Goal: Task Accomplishment & Management: Manage account settings

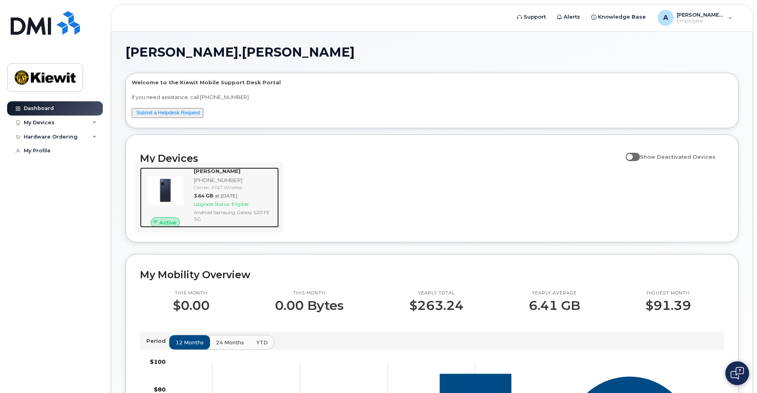
click at [215, 205] on span "Upgrade Status:" at bounding box center [212, 204] width 36 height 6
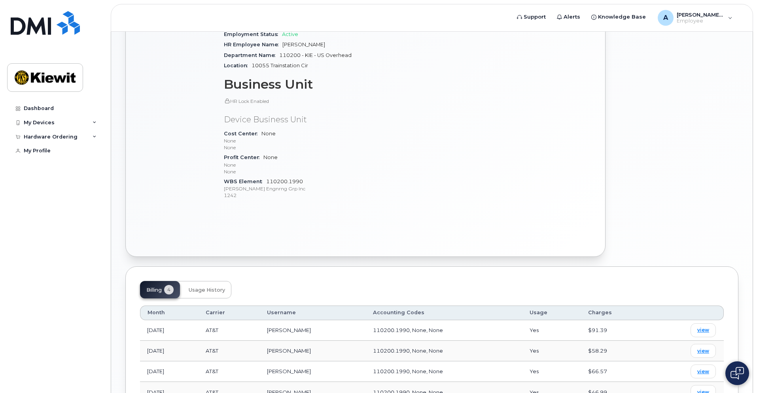
scroll to position [329, 0]
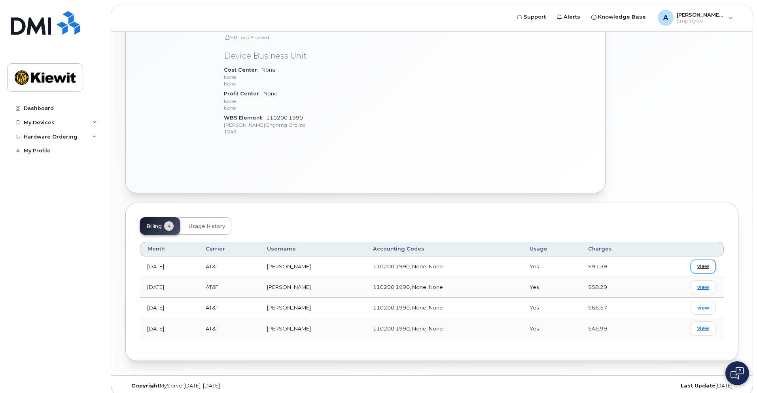
click at [705, 263] on span "view" at bounding box center [704, 266] width 12 height 7
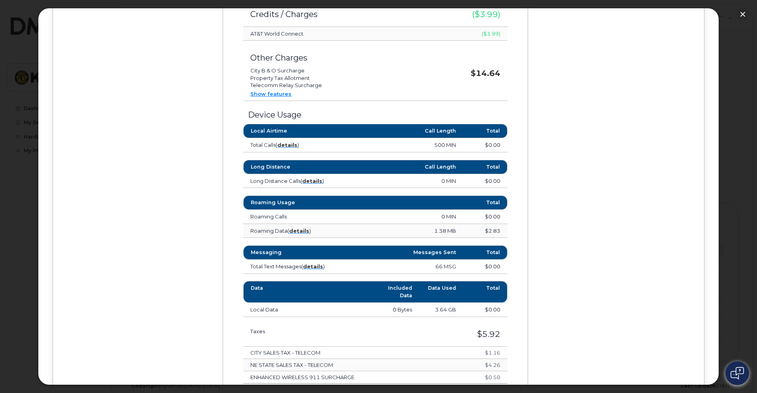
scroll to position [435, 0]
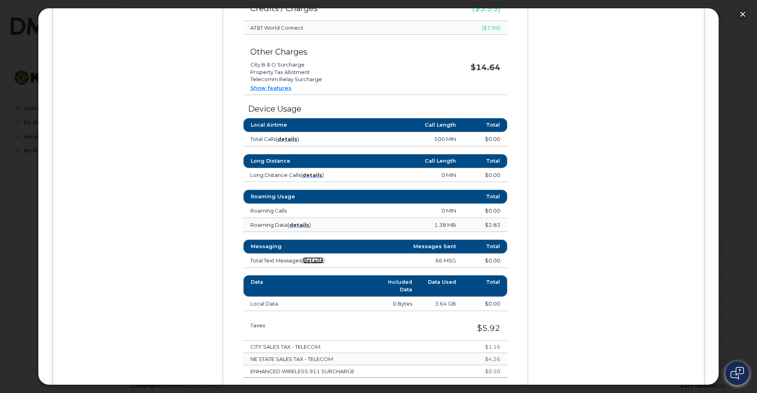
click at [313, 261] on strong "details" at bounding box center [313, 260] width 20 height 6
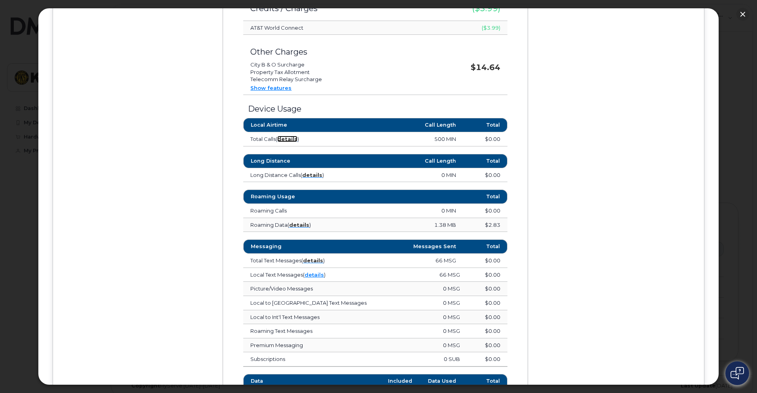
click at [291, 139] on strong "details" at bounding box center [287, 139] width 20 height 6
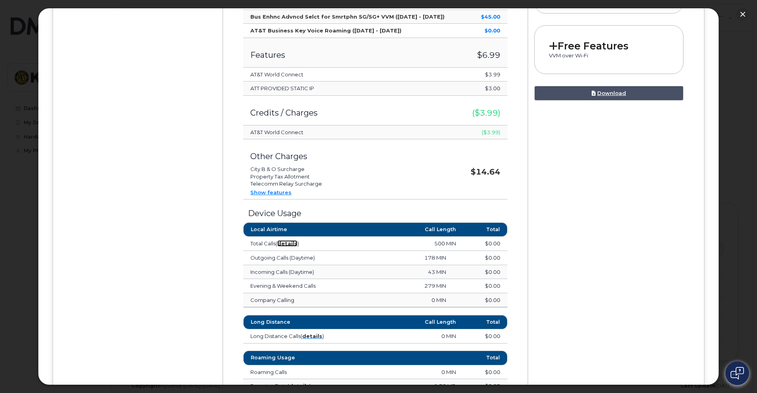
scroll to position [317, 0]
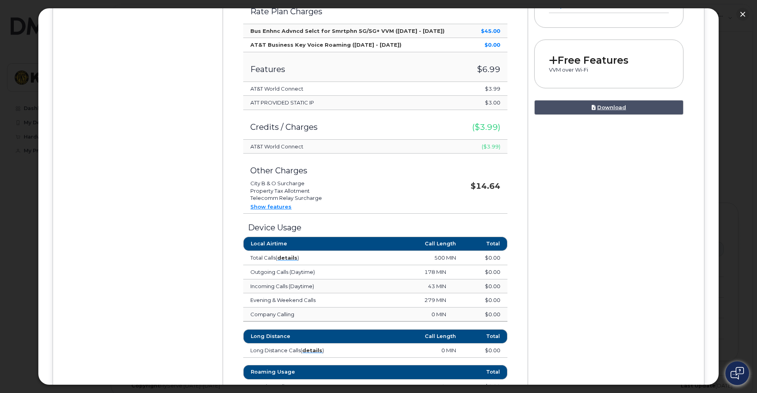
click at [269, 207] on link "Show features" at bounding box center [271, 206] width 41 height 6
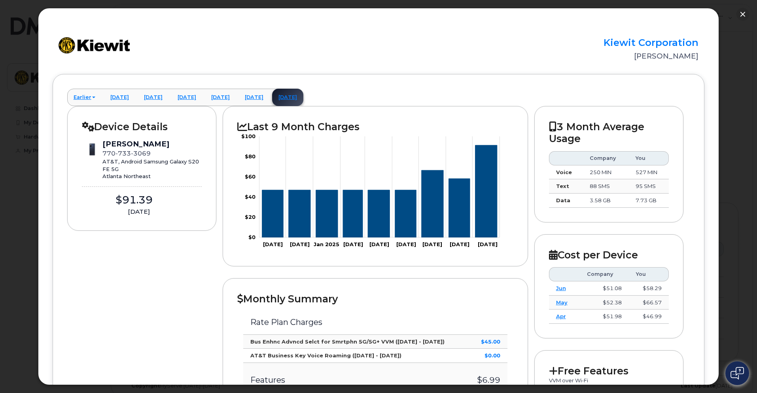
scroll to position [0, 0]
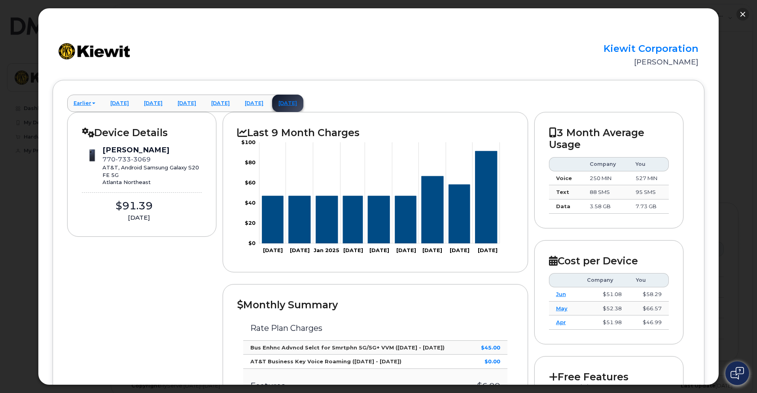
click at [744, 14] on button "button" at bounding box center [743, 14] width 13 height 13
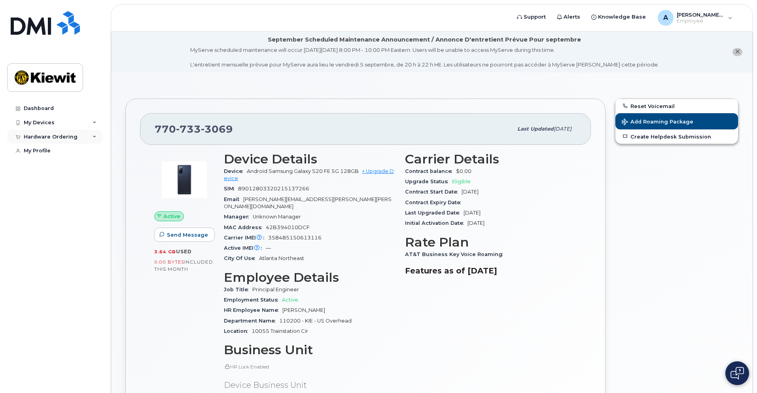
click at [96, 137] on icon at bounding box center [95, 137] width 4 height 4
click at [93, 123] on icon at bounding box center [95, 123] width 4 height 4
click at [89, 183] on div "Hardware Ordering" at bounding box center [55, 180] width 96 height 14
click at [88, 180] on div "Hardware Ordering" at bounding box center [55, 180] width 96 height 14
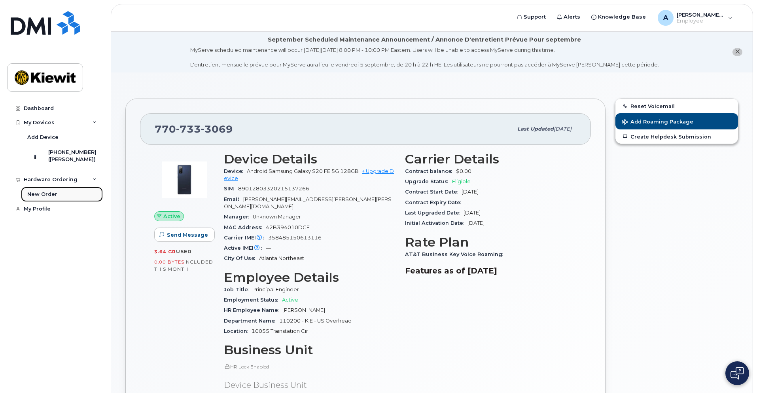
click at [54, 198] on div "New Order" at bounding box center [42, 194] width 30 height 7
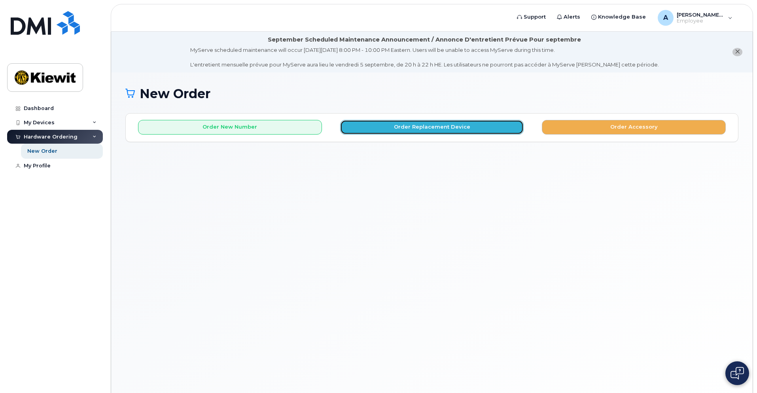
click at [431, 128] on button "Order Replacement Device" at bounding box center [432, 127] width 184 height 15
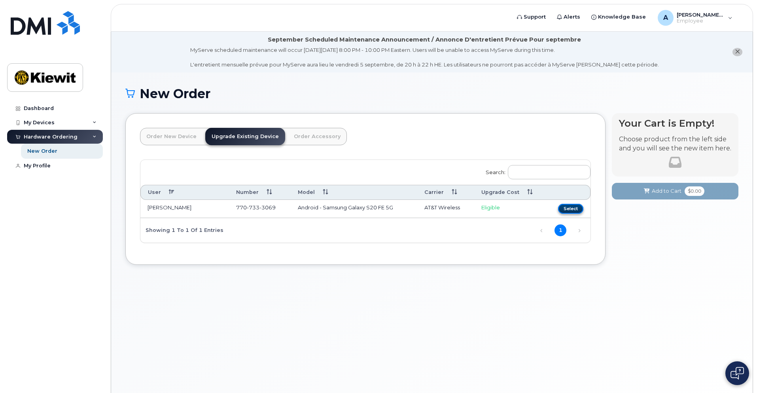
click at [571, 207] on button "Select" at bounding box center [570, 209] width 25 height 10
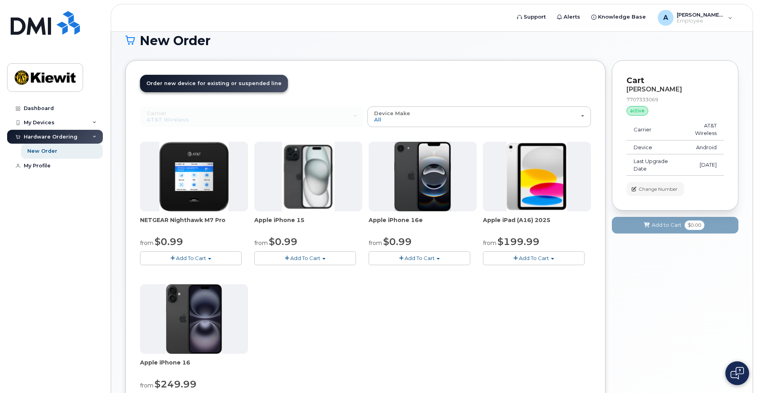
scroll to position [93, 0]
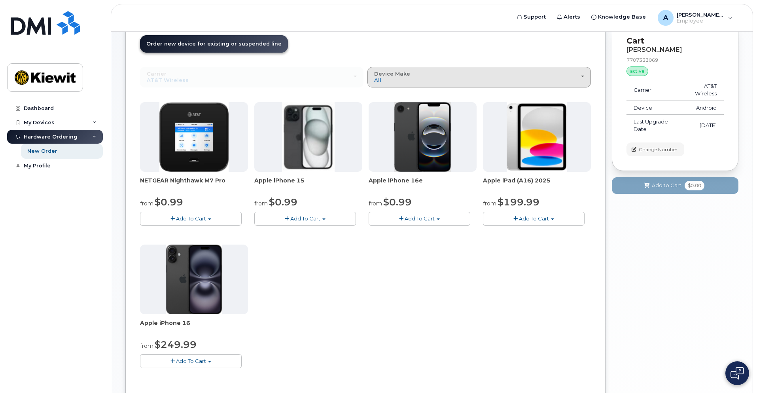
click at [583, 76] on span "button" at bounding box center [582, 77] width 3 height 2
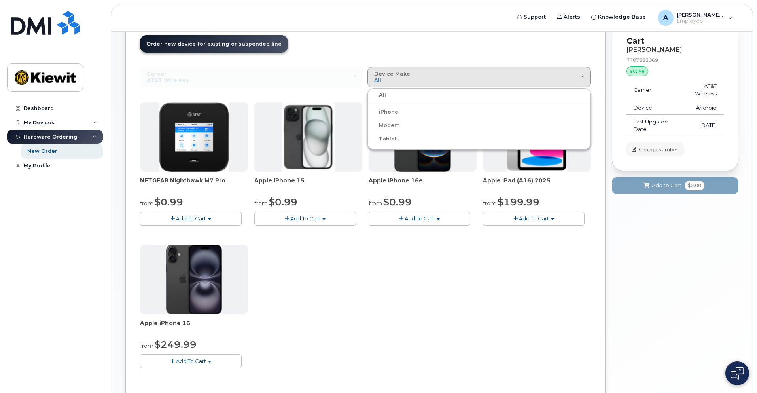
click at [552, 306] on div "NETGEAR Nighthawk M7 Pro from $0.99 Add To Cart $0.99 - 2 Year Upgrade $449.99 …" at bounding box center [365, 241] width 451 height 279
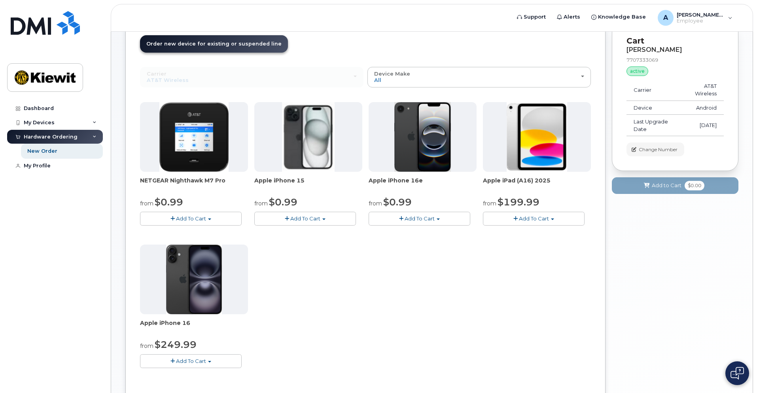
scroll to position [53, 0]
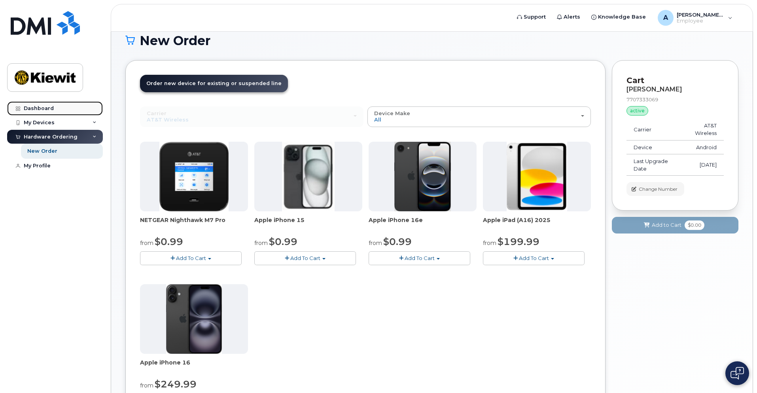
click at [50, 109] on div "Dashboard" at bounding box center [39, 108] width 30 height 6
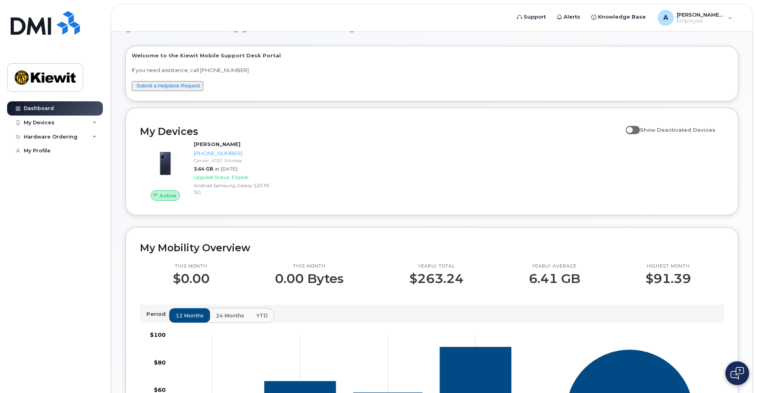
scroll to position [40, 0]
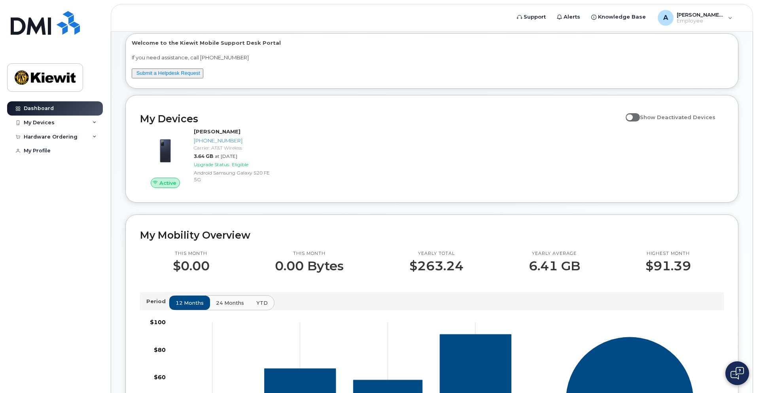
click at [637, 120] on span at bounding box center [633, 117] width 14 height 8
click at [632, 116] on input "Show Deactivated Devices" at bounding box center [629, 113] width 6 height 6
checkbox input "true"
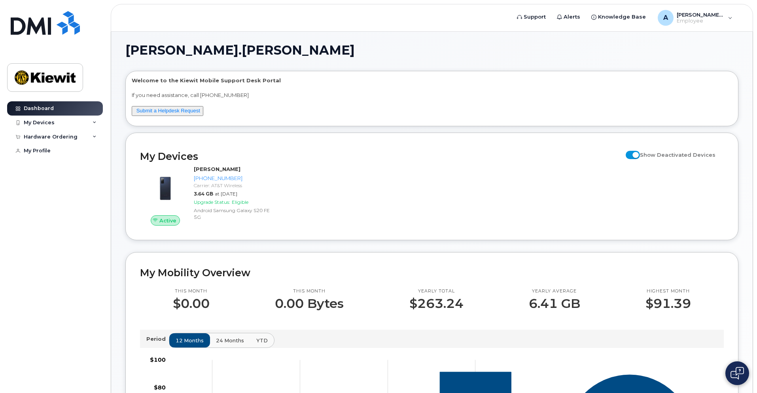
scroll to position [0, 0]
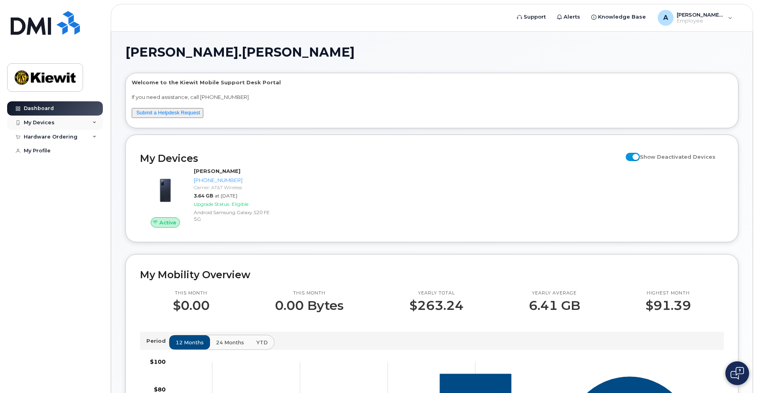
click at [93, 125] on div "My Devices" at bounding box center [55, 123] width 96 height 14
click at [49, 136] on div "Add Device" at bounding box center [42, 137] width 31 height 7
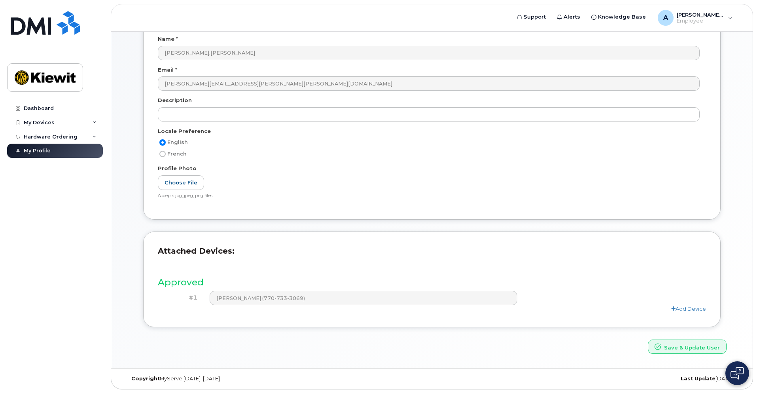
scroll to position [118, 0]
click at [683, 311] on div "Add Device" at bounding box center [432, 309] width 549 height 8
click at [683, 309] on link "Add Device" at bounding box center [689, 308] width 35 height 6
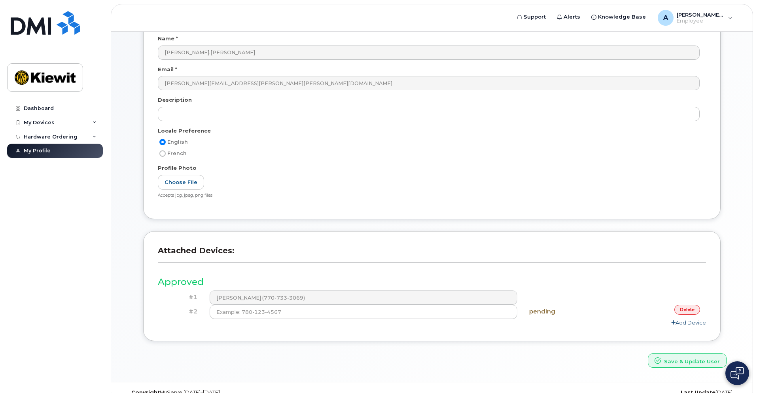
click at [681, 310] on link "delete" at bounding box center [688, 310] width 26 height 10
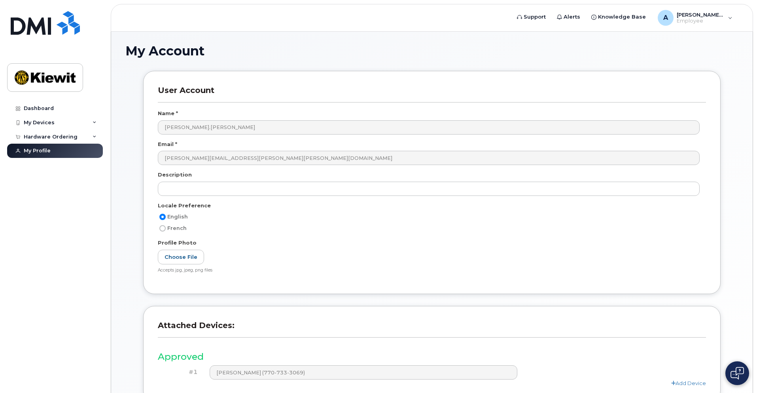
scroll to position [0, 0]
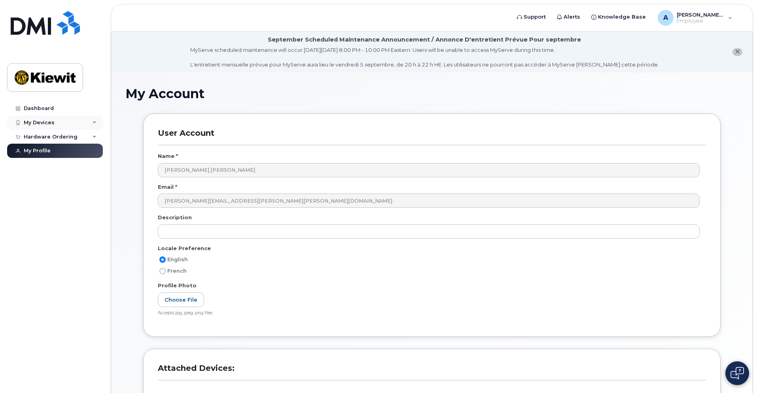
click at [50, 122] on div "My Devices" at bounding box center [39, 123] width 31 height 6
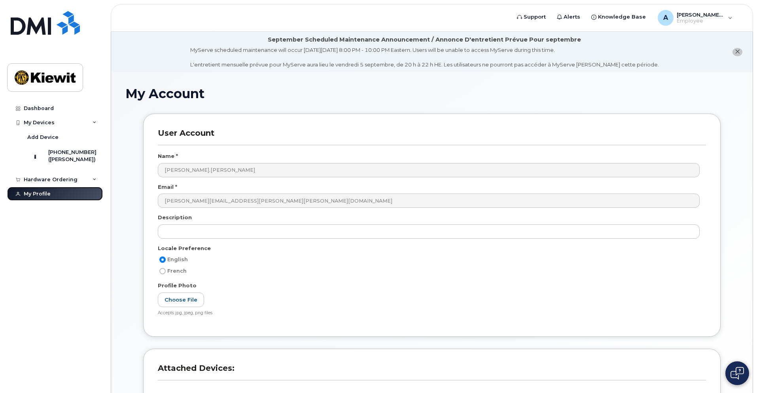
click at [47, 194] on div "My Profile" at bounding box center [37, 194] width 27 height 6
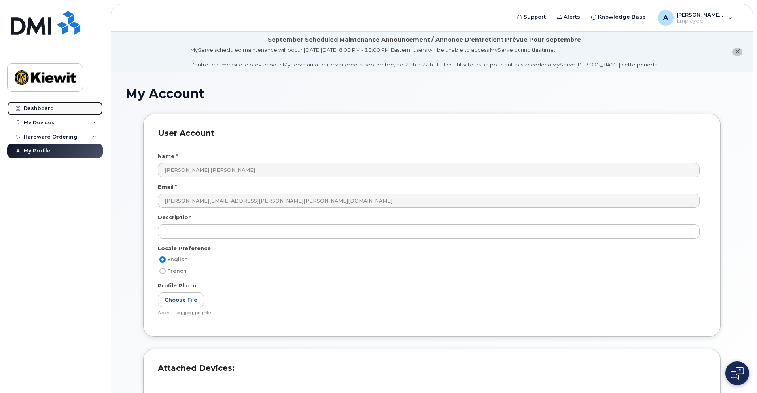
click at [41, 105] on link "Dashboard" at bounding box center [55, 108] width 96 height 14
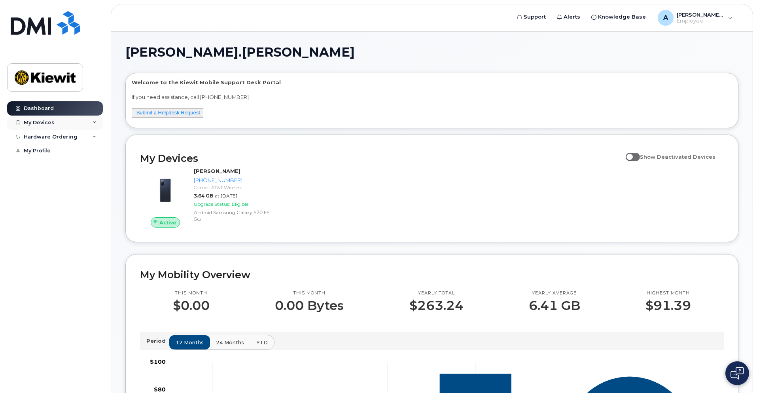
click at [95, 122] on icon at bounding box center [95, 123] width 4 height 4
click at [94, 122] on icon at bounding box center [95, 123] width 4 height 4
click at [640, 158] on span at bounding box center [633, 157] width 14 height 8
click at [632, 156] on input "Show Deactivated Devices" at bounding box center [629, 152] width 6 height 6
checkbox input "true"
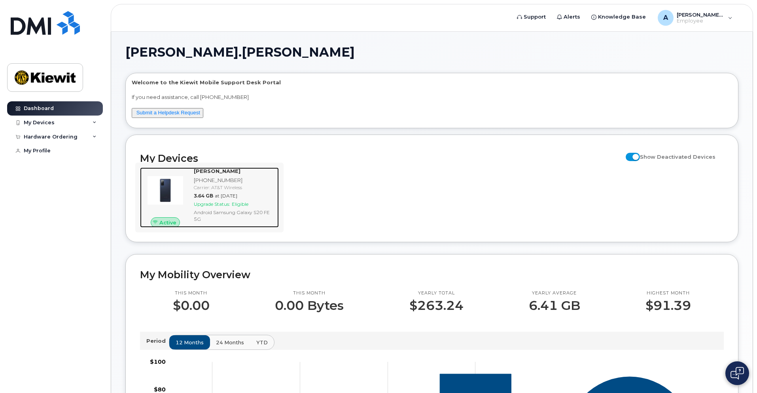
click at [267, 205] on div "Upgrade Status: Eligible" at bounding box center [235, 204] width 82 height 7
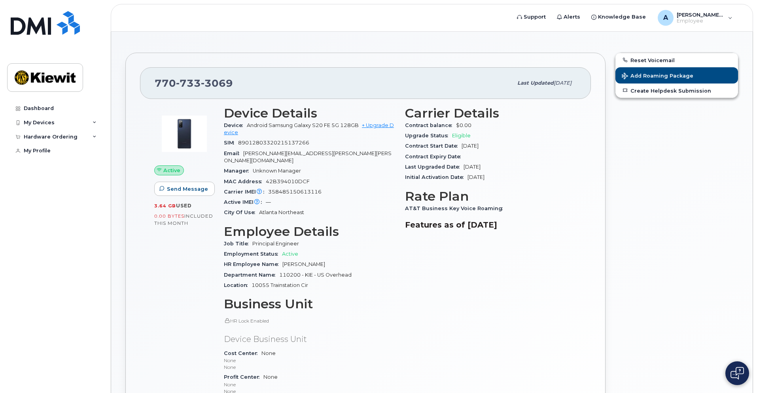
scroll to position [40, 0]
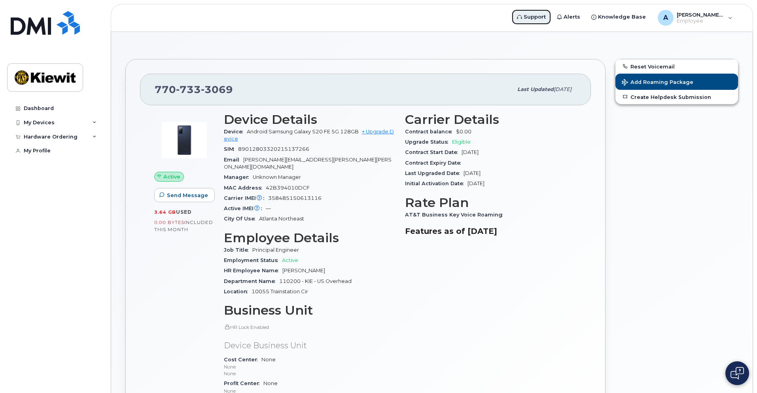
click at [546, 17] on span "Support" at bounding box center [535, 17] width 22 height 8
click at [720, 22] on span "Employee" at bounding box center [700, 21] width 47 height 6
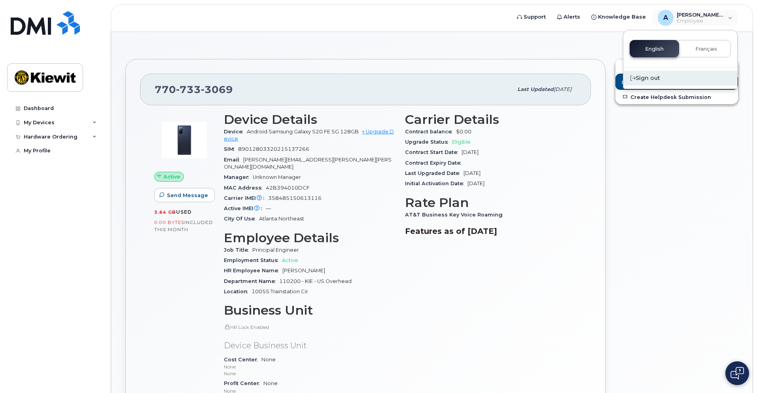
click at [653, 76] on div "Sign out" at bounding box center [681, 78] width 114 height 15
click at [642, 78] on div "Sign out" at bounding box center [681, 78] width 114 height 15
